Goal: Task Accomplishment & Management: Manage account settings

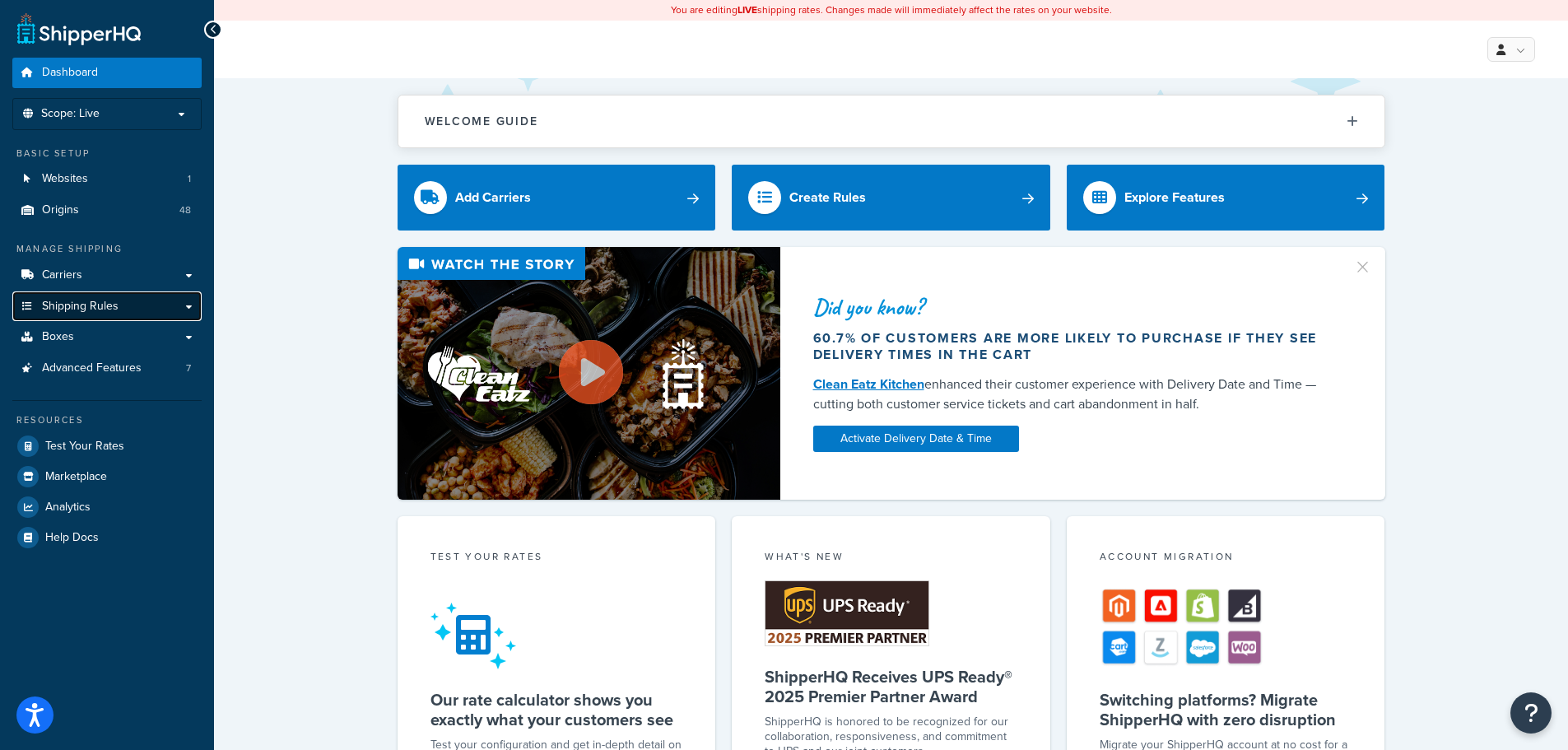
click at [100, 306] on span "Shipping Rules" at bounding box center [80, 306] width 77 height 14
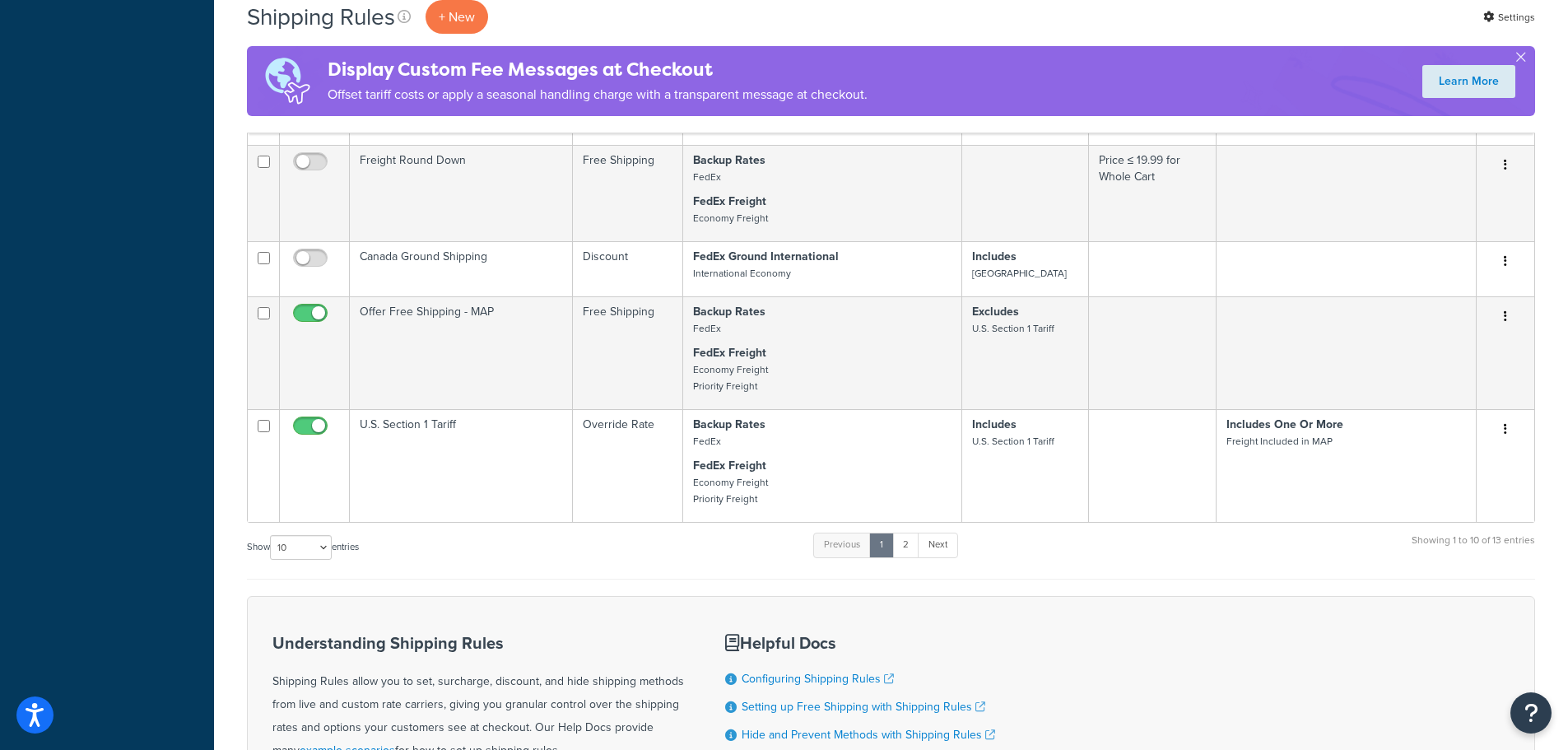
scroll to position [1152, 0]
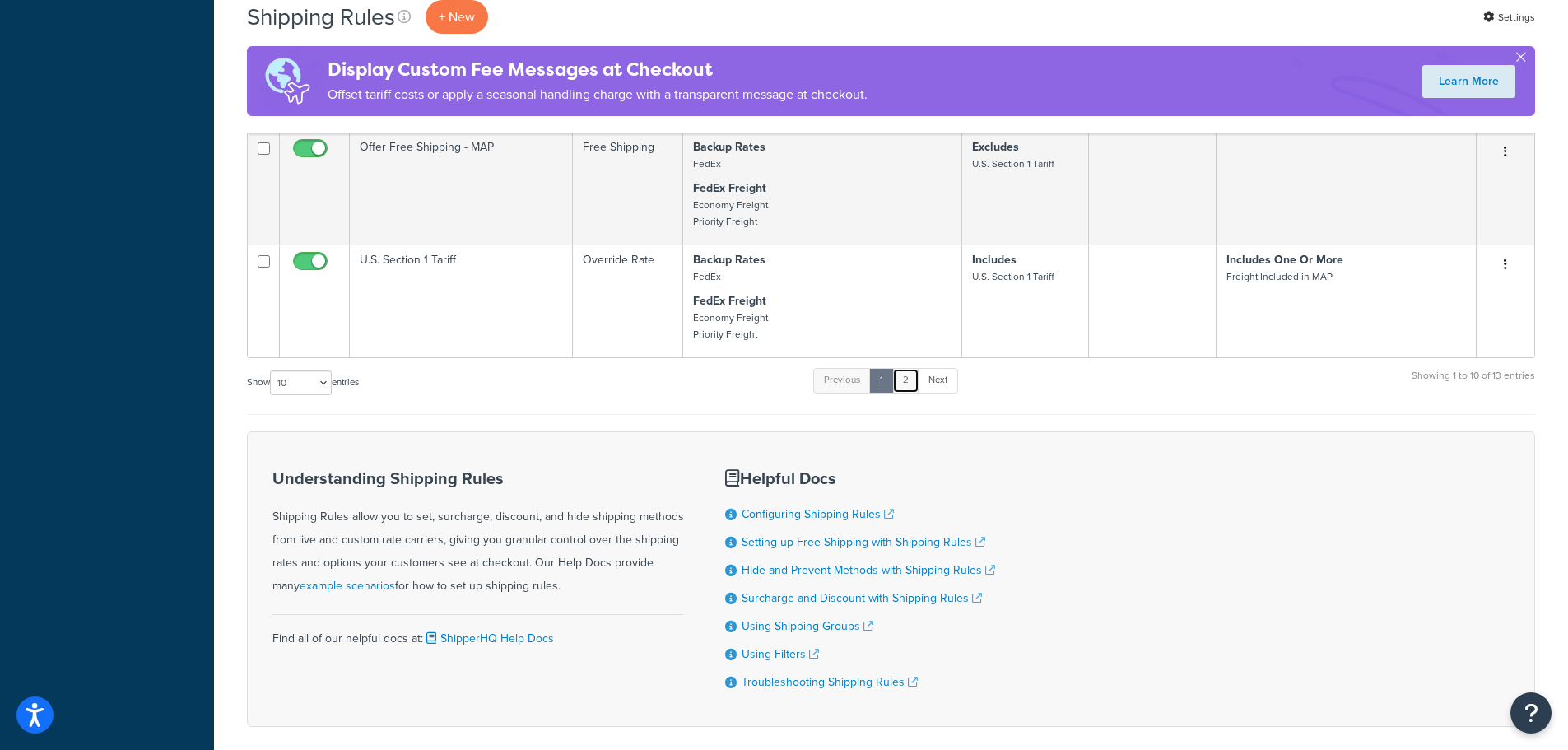
click at [910, 383] on link "2" at bounding box center [906, 380] width 27 height 24
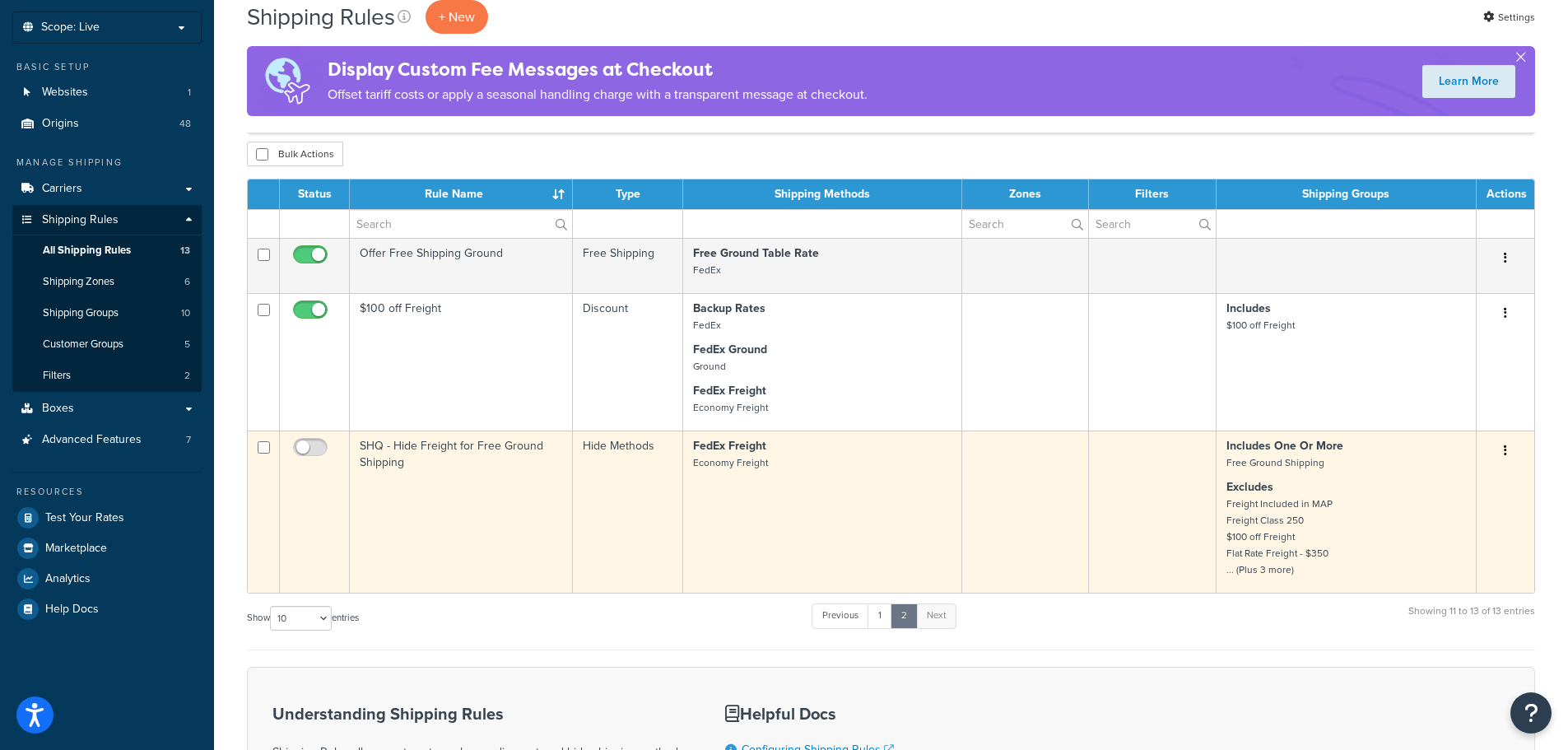
scroll to position [0, 0]
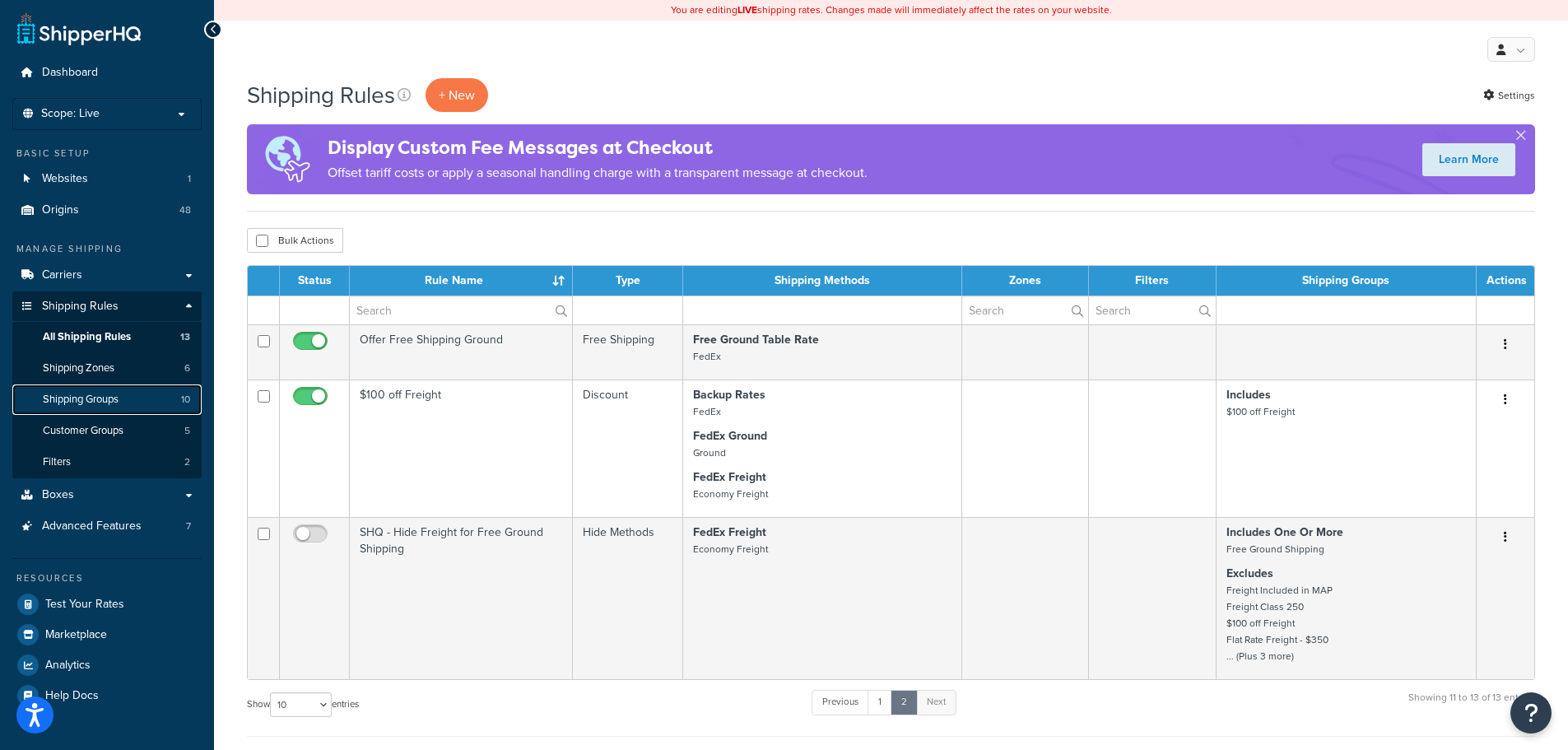
click at [119, 397] on span "Shipping Groups" at bounding box center [81, 399] width 76 height 14
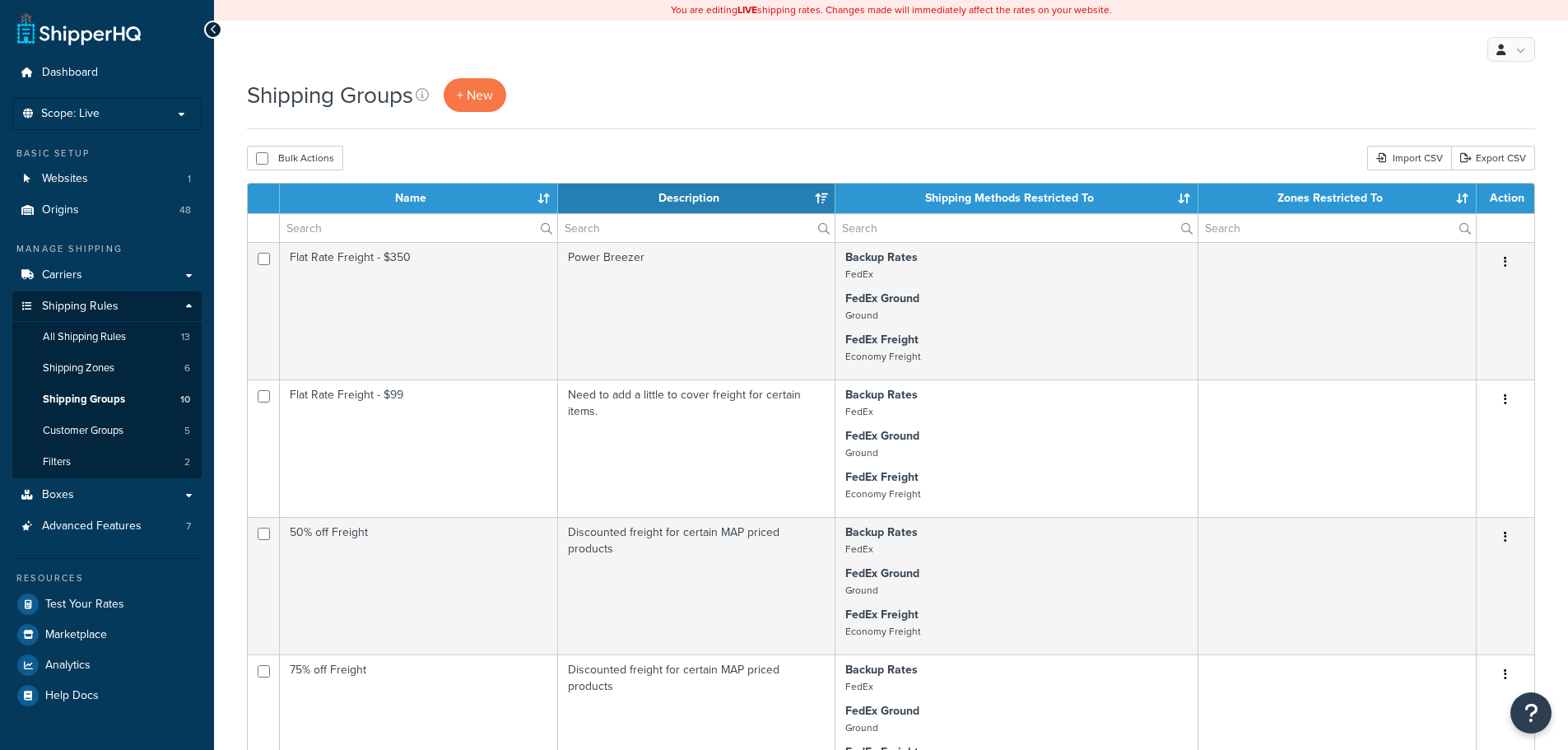
select select "15"
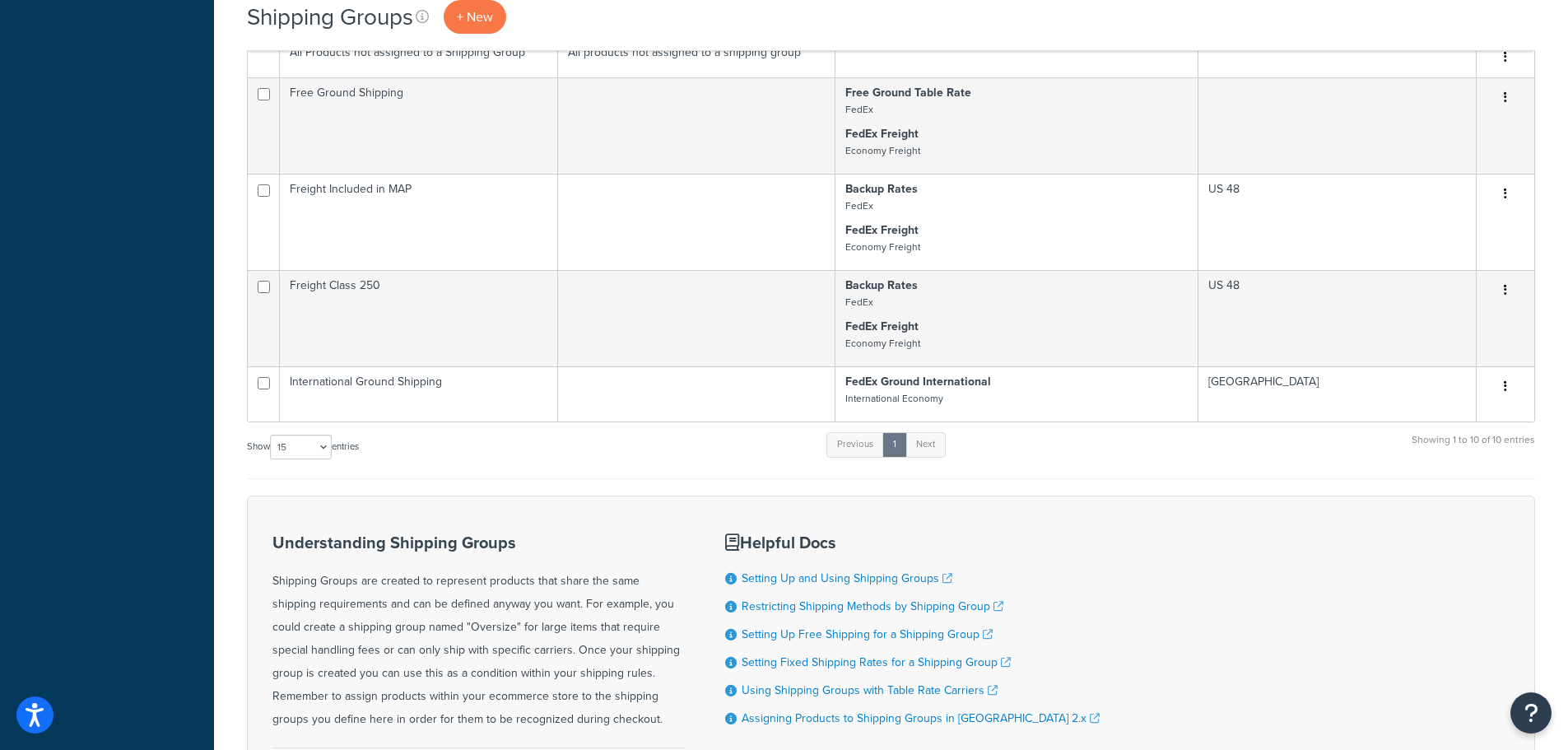
scroll to position [905, 0]
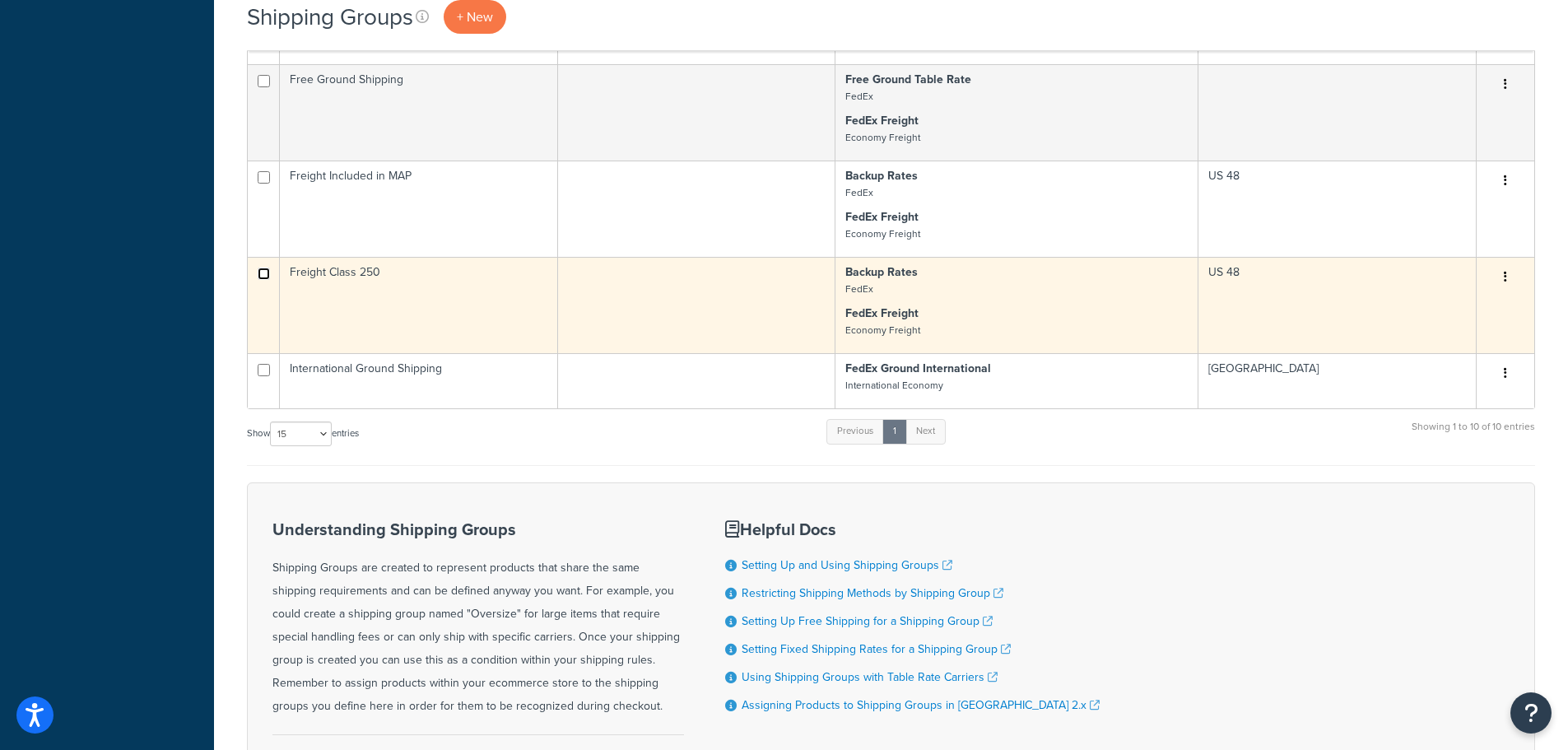
checkbox input "true"
click at [1507, 278] on button "button" at bounding box center [1506, 276] width 23 height 26
click at [1422, 343] on link "Duplicate" at bounding box center [1439, 345] width 130 height 34
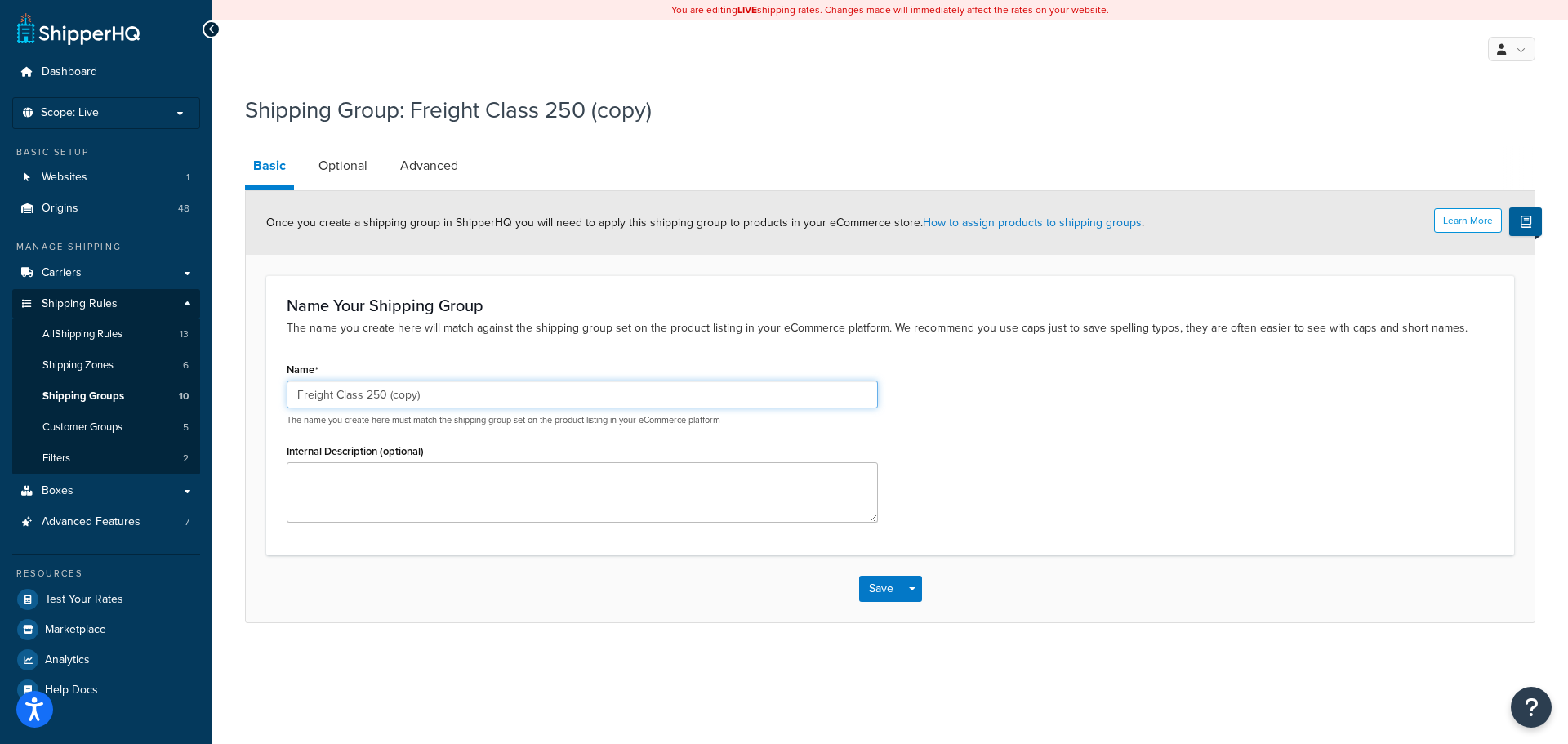
drag, startPoint x: 429, startPoint y: 400, endPoint x: 366, endPoint y: 394, distance: 63.3
click at [366, 394] on input "Freight Class 250 (copy)" at bounding box center [582, 394] width 591 height 28
type input "Freight Class 300"
click at [340, 161] on link "Optional" at bounding box center [343, 166] width 65 height 39
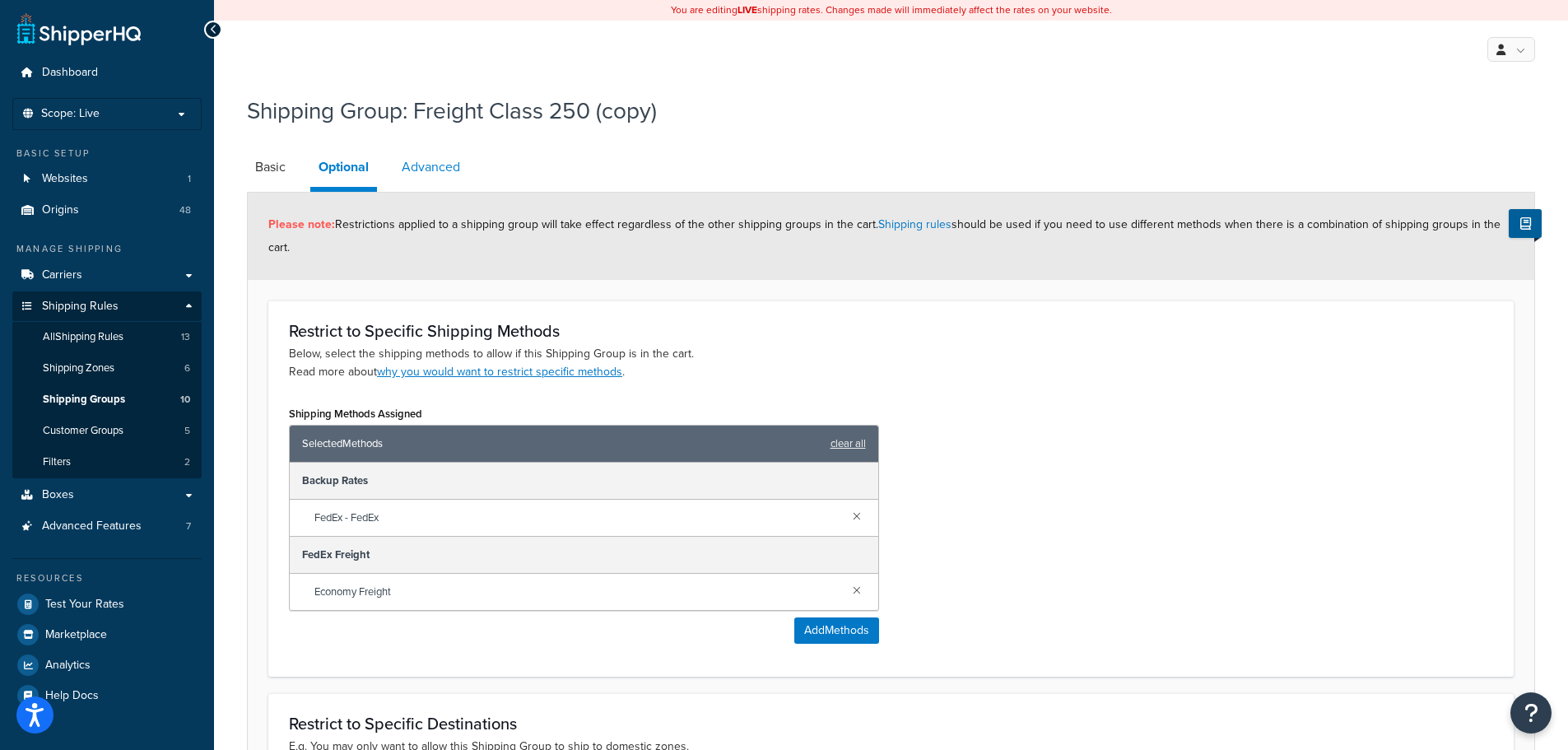
click at [442, 164] on link "Advanced" at bounding box center [431, 167] width 75 height 40
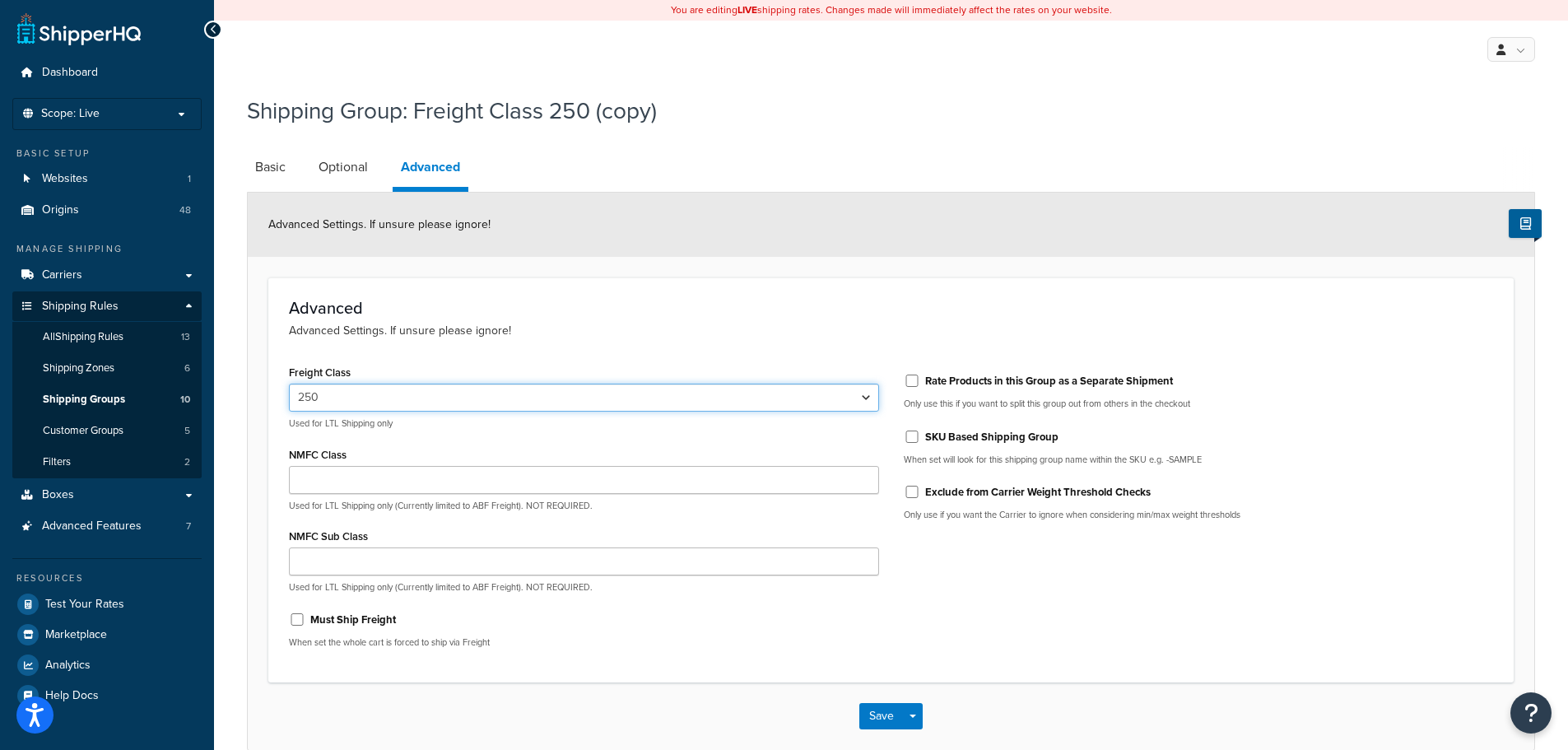
click at [871, 396] on select "50 55 60 65 70 77.5 85 92.5 100 110 125 150 175 200 250 300 400 500" at bounding box center [584, 397] width 590 height 28
select select "300"
click at [289, 384] on select "50 55 60 65 70 77.5 85 92.5 100 110 125 150 175 200 250 300 400 500" at bounding box center [584, 397] width 590 height 28
click at [1075, 580] on div "Freight Class 50 55 60 65 70 77.5 85 92.5 100 110 125 150 175 200 250 300 400 5…" at bounding box center [891, 511] width 1229 height 301
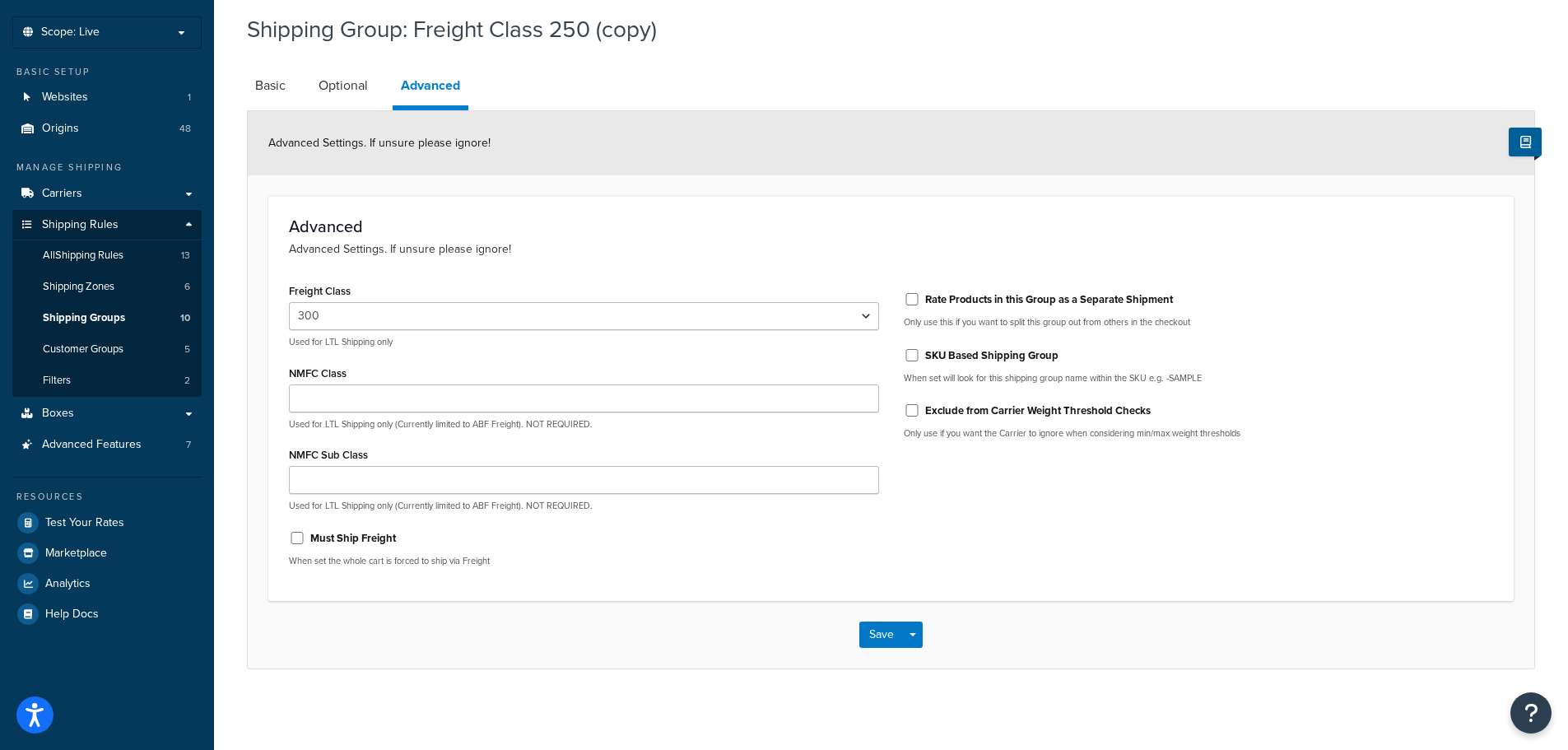
scroll to position [84, 0]
click at [872, 635] on button "Save" at bounding box center [882, 632] width 45 height 26
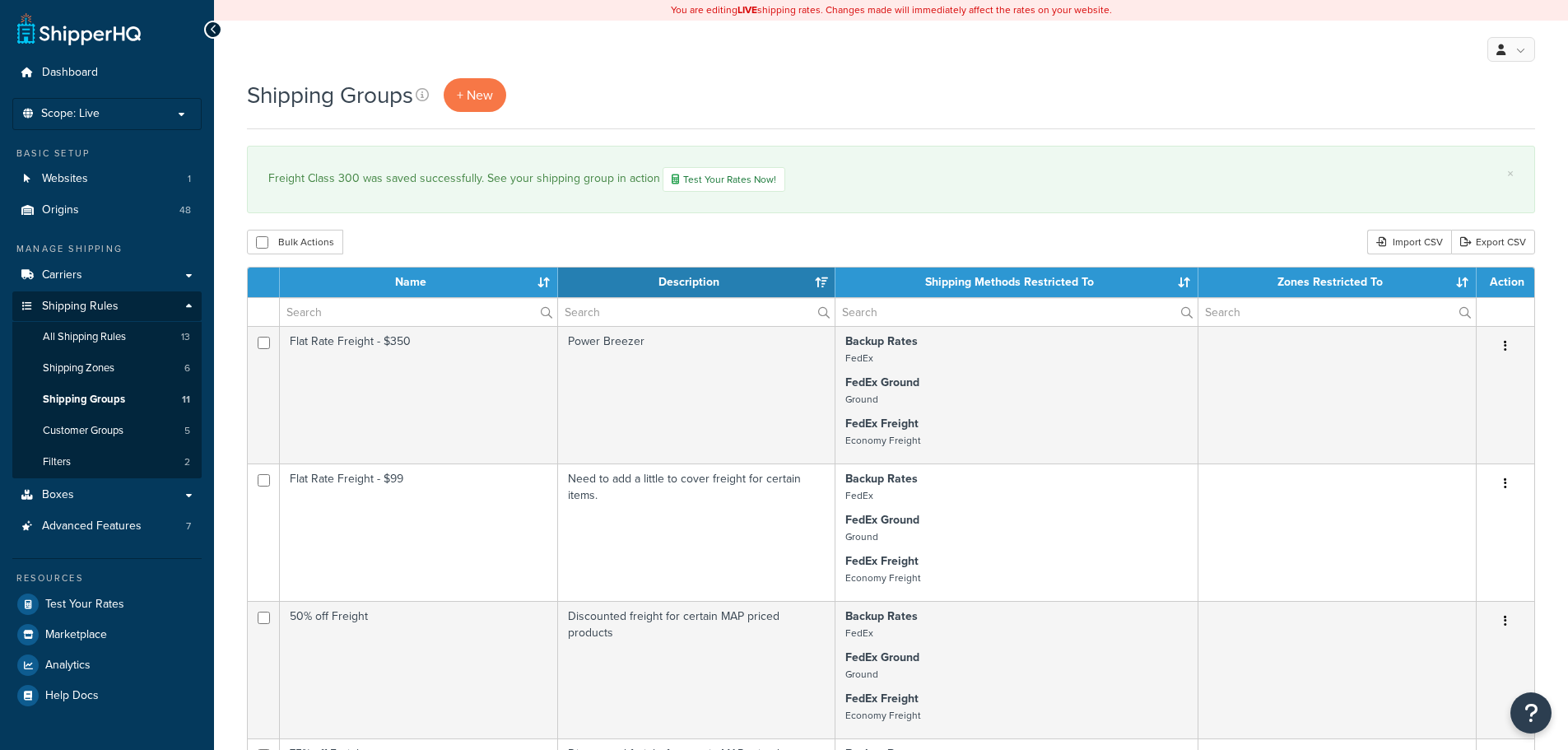
select select "15"
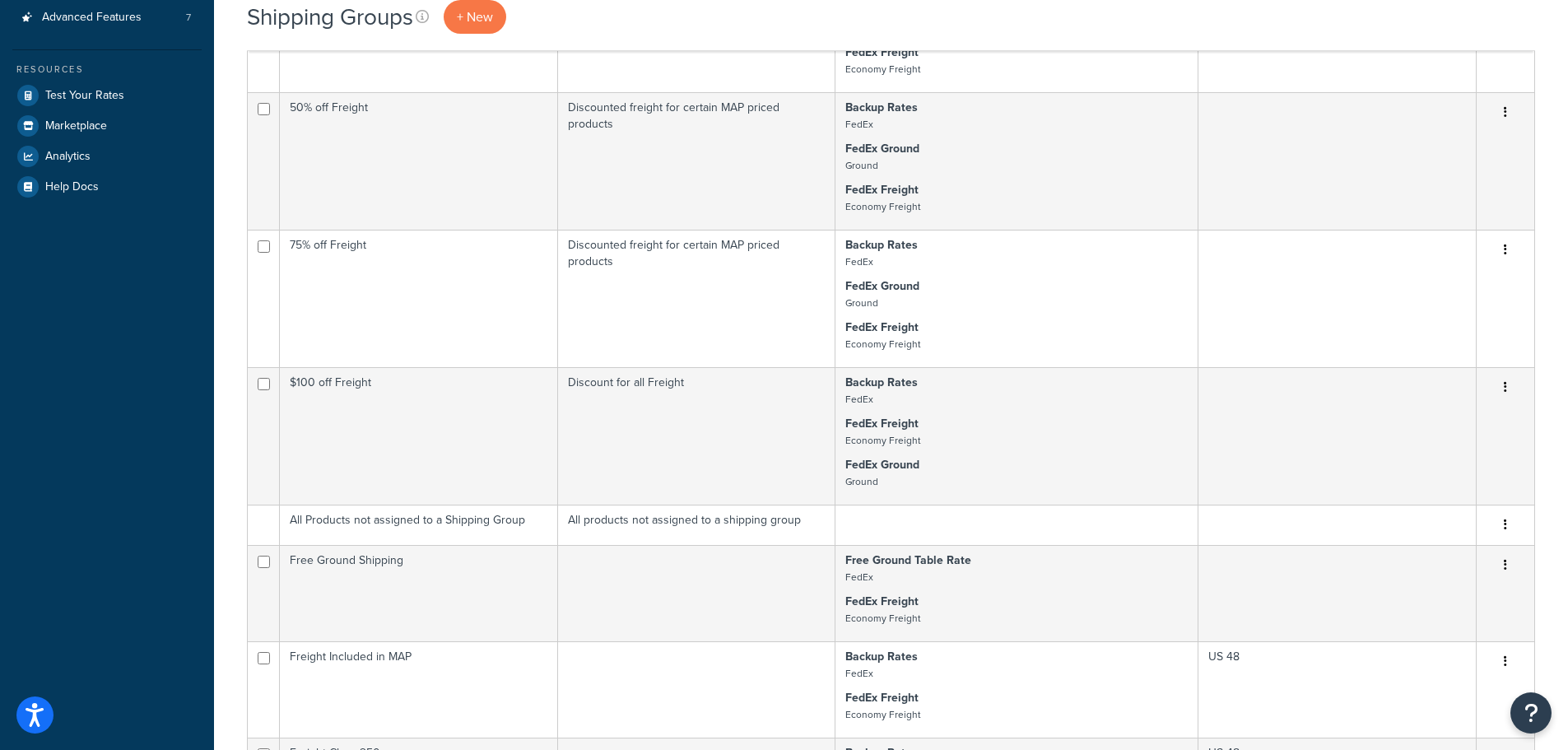
scroll to position [329, 0]
